Goal: Task Accomplishment & Management: Complete application form

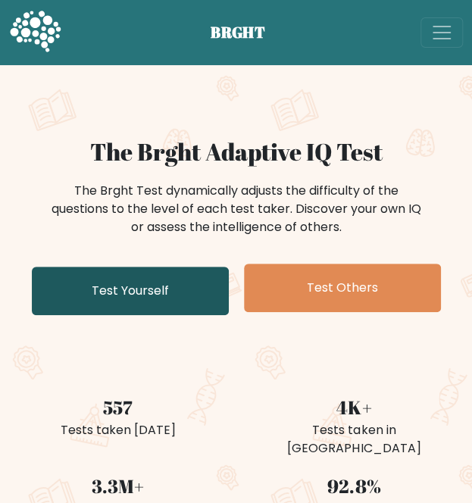
click at [184, 285] on link "Test Yourself" at bounding box center [130, 290] width 197 height 48
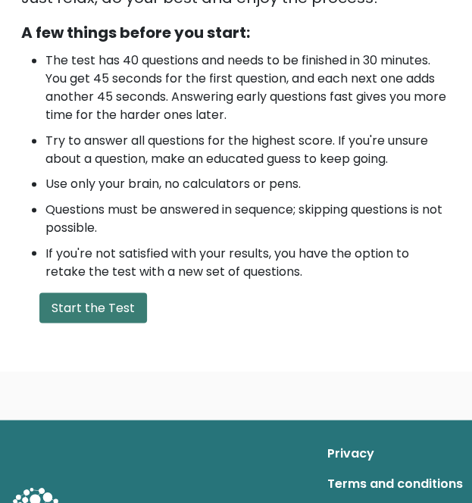
scroll to position [475, 0]
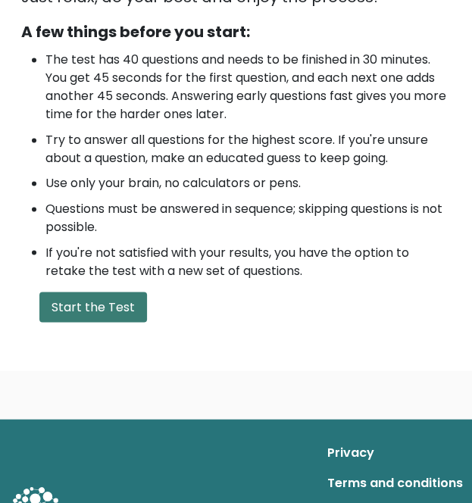
click at [88, 315] on button "Start the Test" at bounding box center [92, 306] width 107 height 30
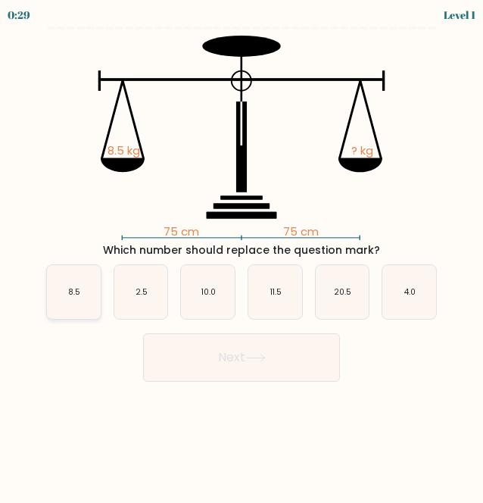
click at [77, 287] on text "8.5" at bounding box center [74, 291] width 12 height 11
click at [241, 255] on input "a. 8.5" at bounding box center [241, 253] width 1 height 4
radio input "true"
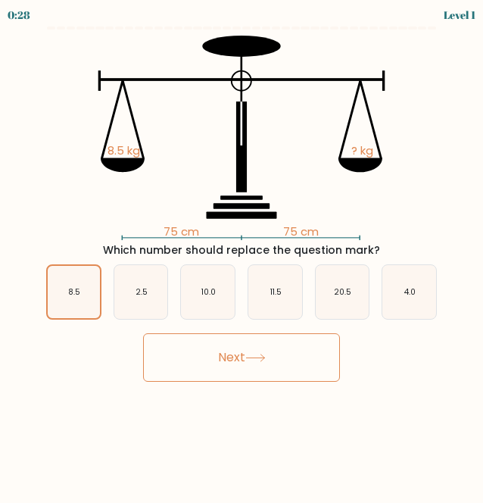
click at [176, 350] on button "Next" at bounding box center [241, 357] width 197 height 48
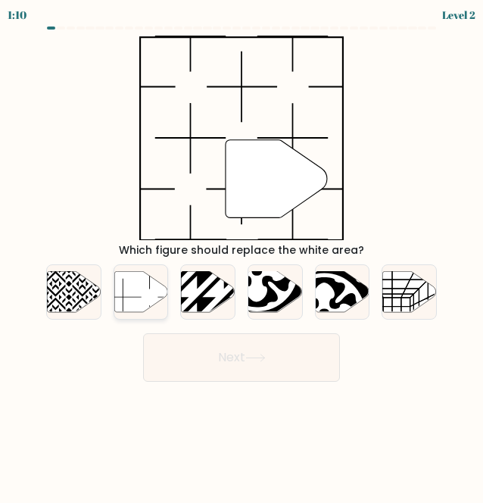
click at [145, 299] on icon at bounding box center [141, 291] width 54 height 41
click at [241, 255] on input "b." at bounding box center [241, 253] width 1 height 4
radio input "true"
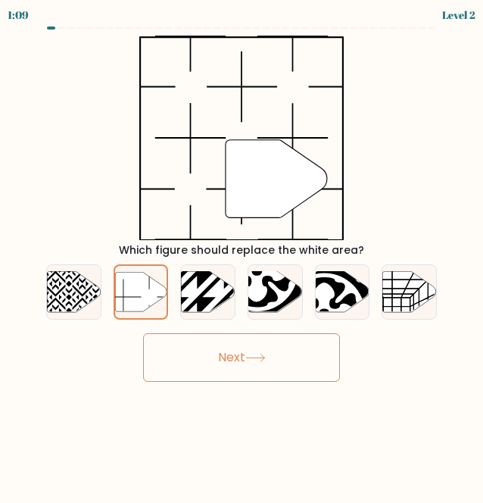
click at [195, 349] on button "Next" at bounding box center [241, 357] width 197 height 48
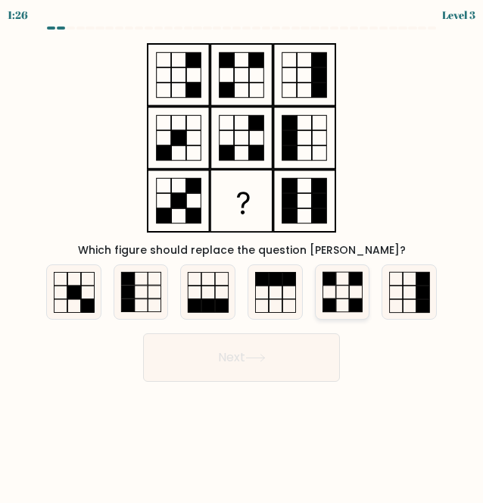
click at [348, 311] on icon at bounding box center [343, 292] width 54 height 54
click at [242, 255] on input "e." at bounding box center [241, 253] width 1 height 4
radio input "true"
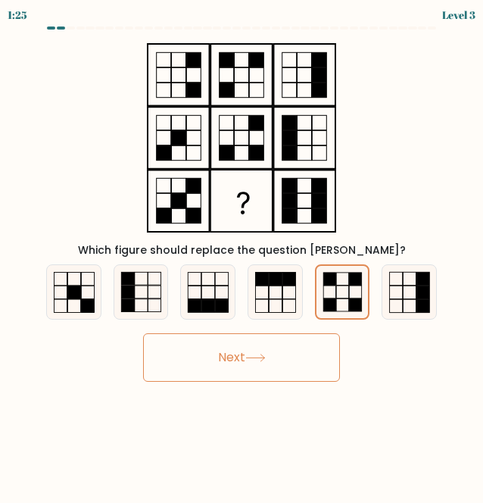
click at [300, 363] on button "Next" at bounding box center [241, 357] width 197 height 48
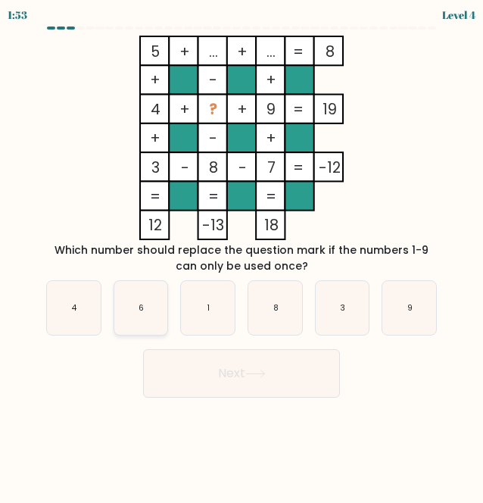
click at [156, 324] on icon "6" at bounding box center [141, 308] width 54 height 54
click at [241, 255] on input "b. 6" at bounding box center [241, 253] width 1 height 4
radio input "true"
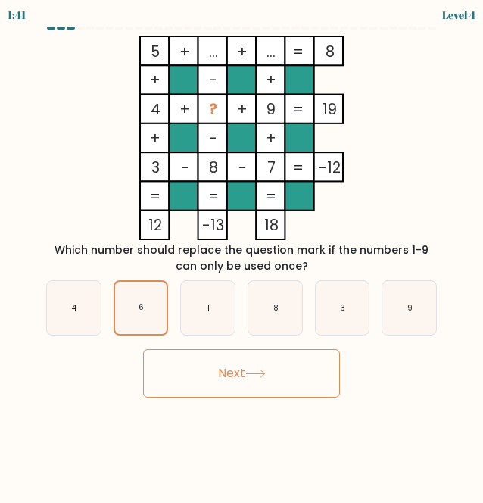
click at [221, 372] on button "Next" at bounding box center [241, 373] width 197 height 48
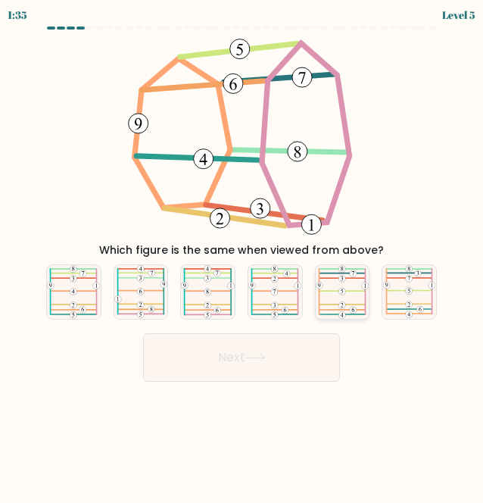
click at [350, 300] on icon at bounding box center [342, 292] width 53 height 54
click at [242, 255] on input "e." at bounding box center [241, 253] width 1 height 4
radio input "true"
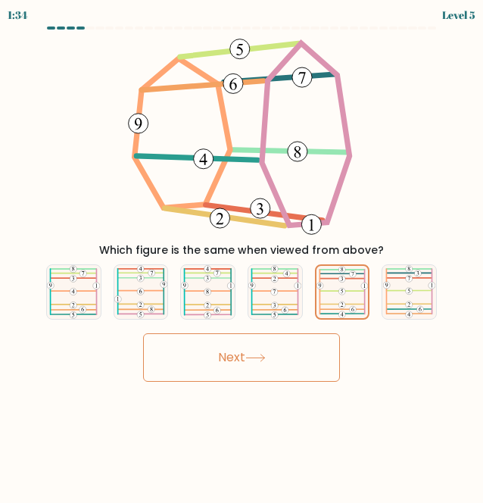
click at [310, 360] on button "Next" at bounding box center [241, 357] width 197 height 48
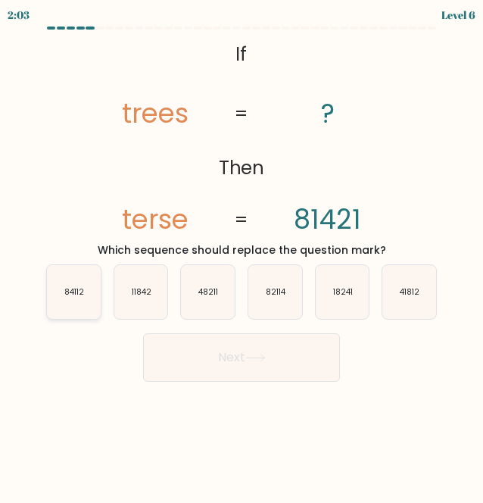
click at [65, 300] on icon "84112" at bounding box center [74, 292] width 54 height 54
click at [241, 255] on input "a. 84112" at bounding box center [241, 253] width 1 height 4
radio input "true"
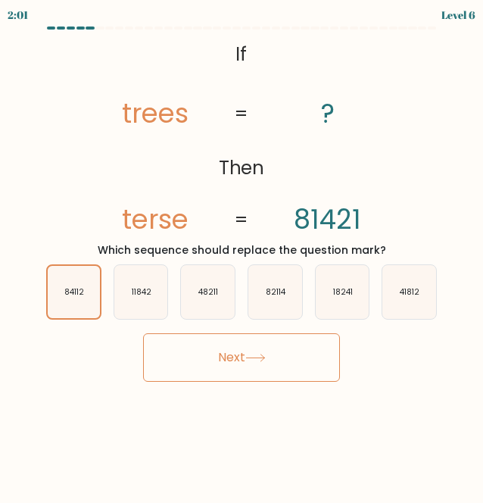
click at [188, 350] on button "Next" at bounding box center [241, 357] width 197 height 48
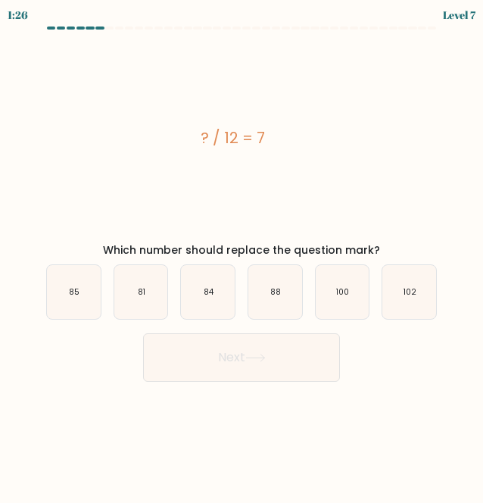
click at [378, 299] on div "f. 102" at bounding box center [408, 291] width 67 height 55
drag, startPoint x: 391, startPoint y: 301, endPoint x: 398, endPoint y: 366, distance: 66.3
click at [398, 366] on div "Next" at bounding box center [241, 354] width 409 height 56
click at [401, 295] on icon "102" at bounding box center [409, 292] width 54 height 54
click at [242, 255] on input "f. 102" at bounding box center [241, 253] width 1 height 4
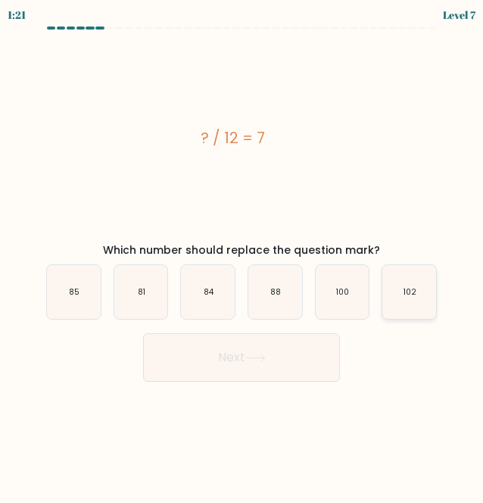
radio input "true"
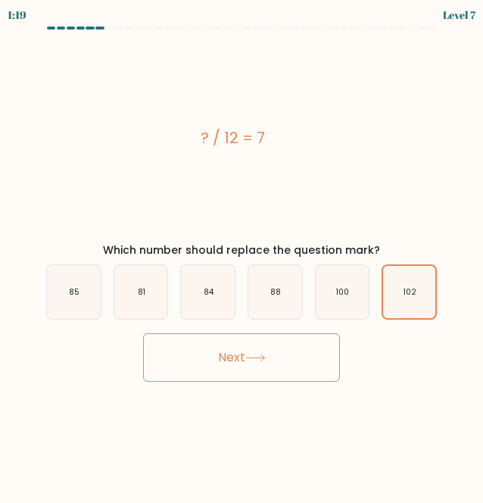
click at [291, 349] on button "Next" at bounding box center [241, 357] width 197 height 48
